Goal: Obtain resource: Download file/media

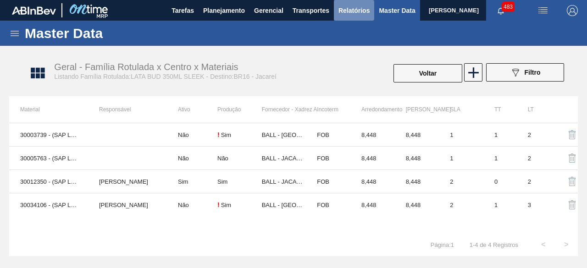
click at [353, 11] on span "Relatórios" at bounding box center [354, 10] width 31 height 11
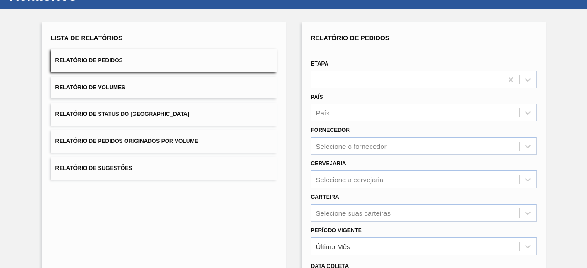
scroll to position [46, 0]
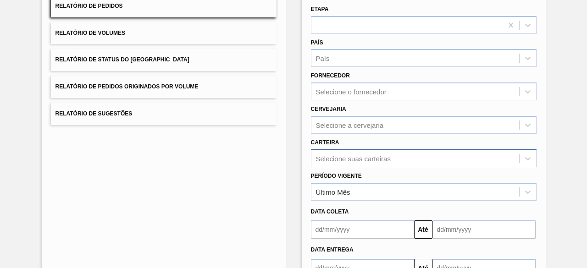
click at [408, 157] on div "Selecione suas carteiras" at bounding box center [424, 159] width 226 height 18
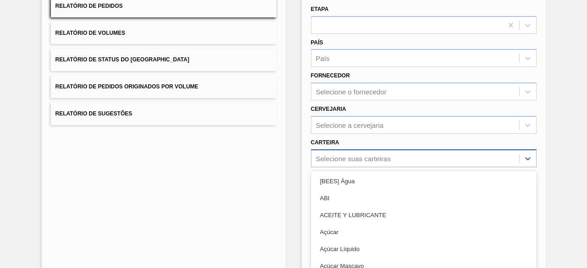
scroll to position [135, 0]
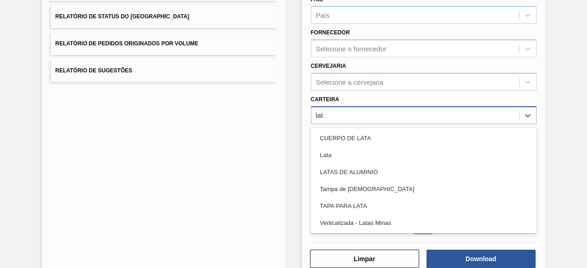
type input "lata"
click at [408, 157] on div "Lata" at bounding box center [424, 155] width 226 height 17
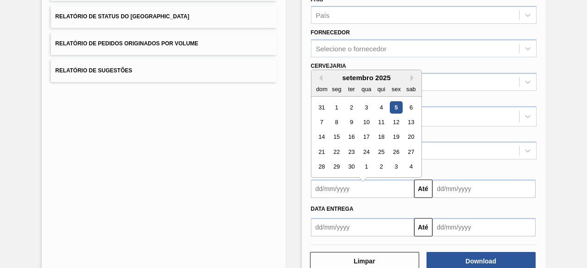
click at [367, 193] on input "text" at bounding box center [362, 189] width 103 height 18
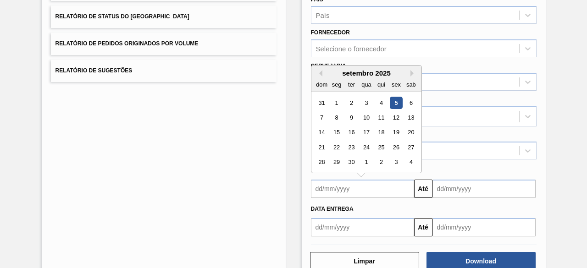
click at [396, 104] on div "5" at bounding box center [396, 103] width 12 height 12
type input "[DATE]"
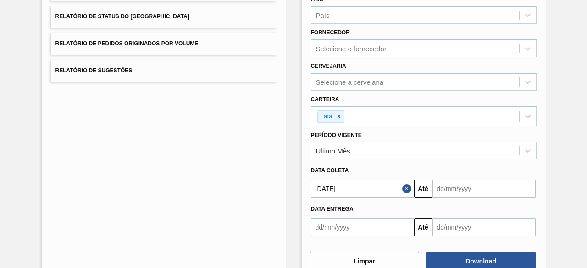
click at [455, 188] on input "text" at bounding box center [484, 189] width 103 height 18
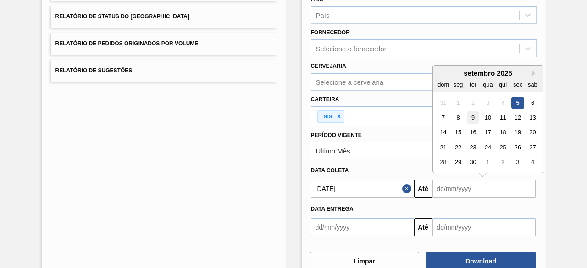
click at [469, 117] on div "9" at bounding box center [473, 118] width 12 height 12
type input "[DATE]"
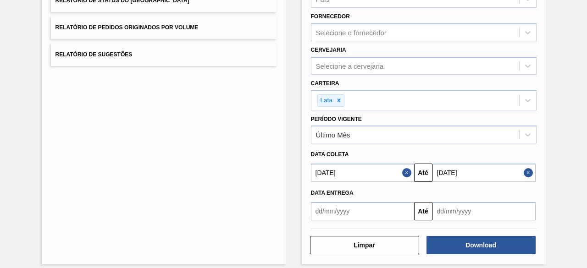
scroll to position [157, 0]
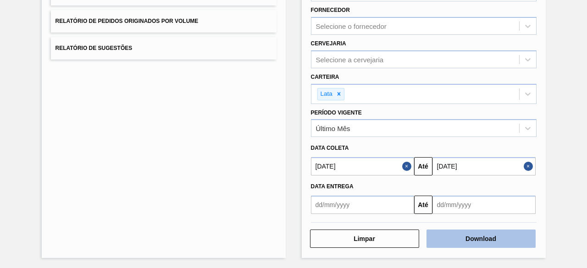
click at [495, 240] on button "Download" at bounding box center [481, 239] width 109 height 18
